Goal: Navigation & Orientation: Find specific page/section

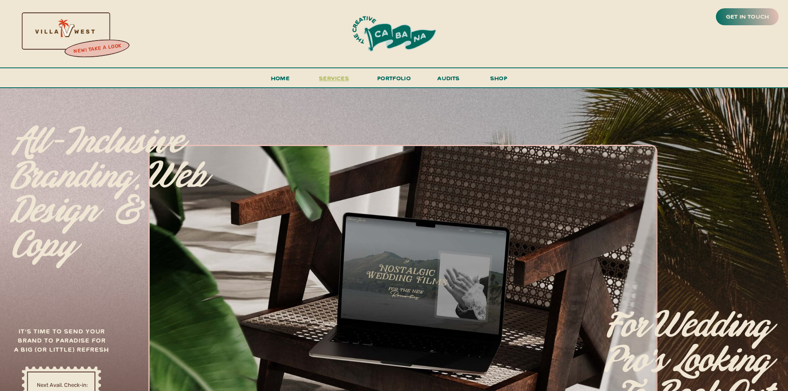
click at [321, 75] on span "services" at bounding box center [334, 78] width 30 height 8
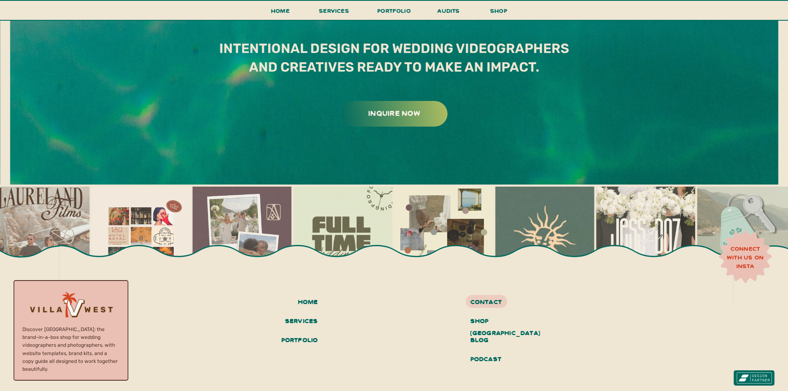
scroll to position [4773, 0]
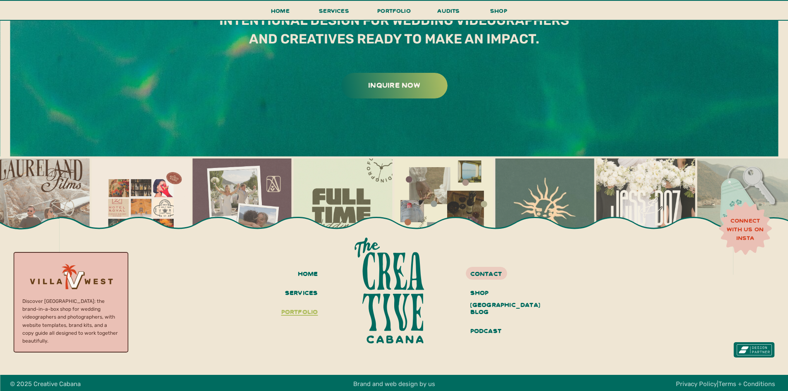
click at [310, 314] on h3 "portfolio" at bounding box center [297, 312] width 41 height 14
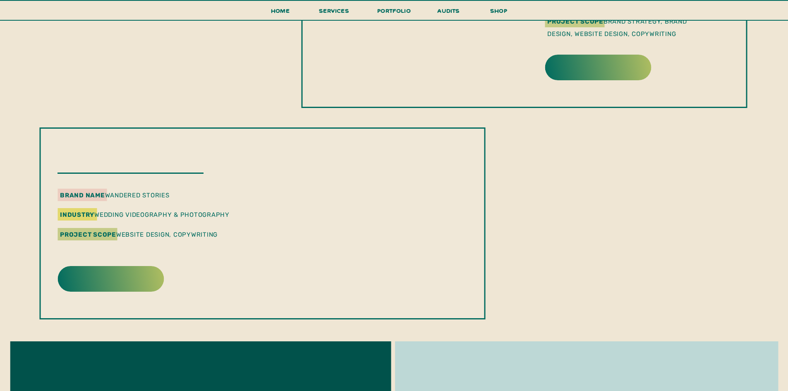
scroll to position [1117, 0]
